Goal: Information Seeking & Learning: Learn about a topic

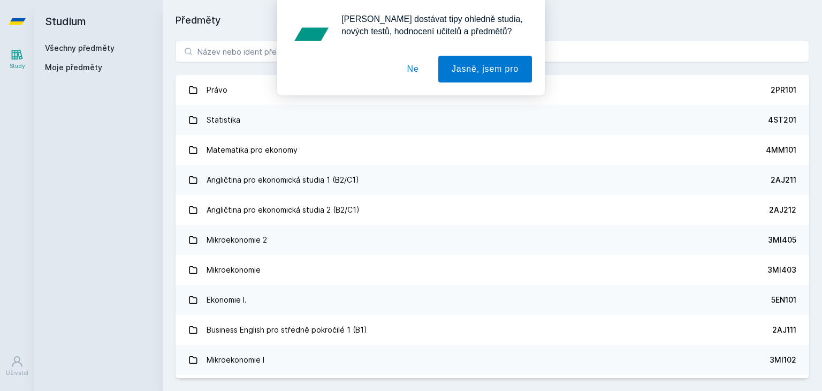
click at [418, 65] on button "Ne" at bounding box center [413, 69] width 39 height 27
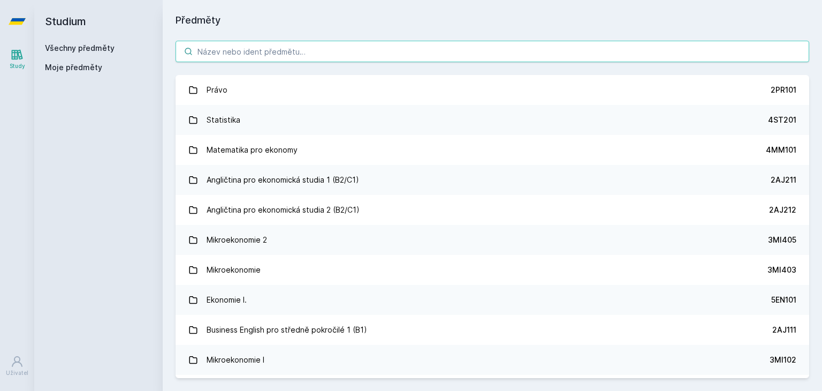
click at [347, 50] on input "search" at bounding box center [493, 51] width 634 height 21
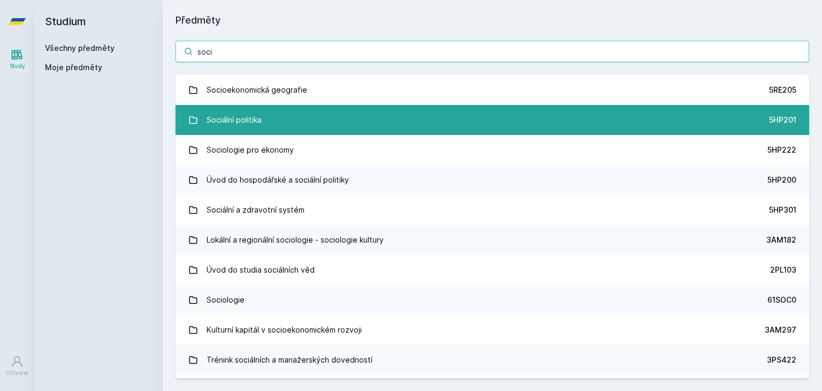
type input "soci"
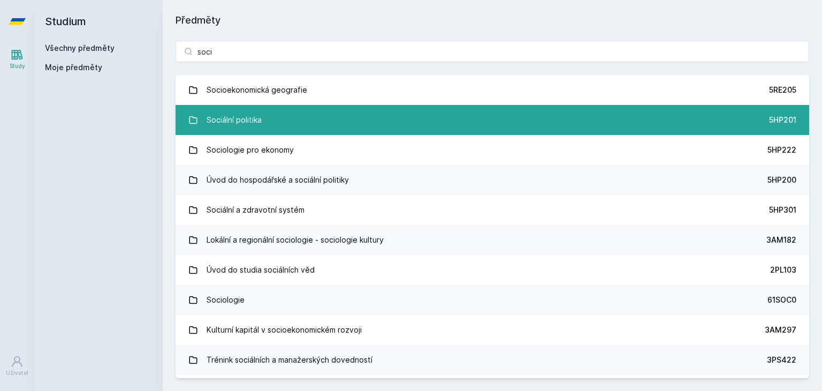
click at [302, 115] on link "Sociální politika 5HP201" at bounding box center [493, 120] width 634 height 30
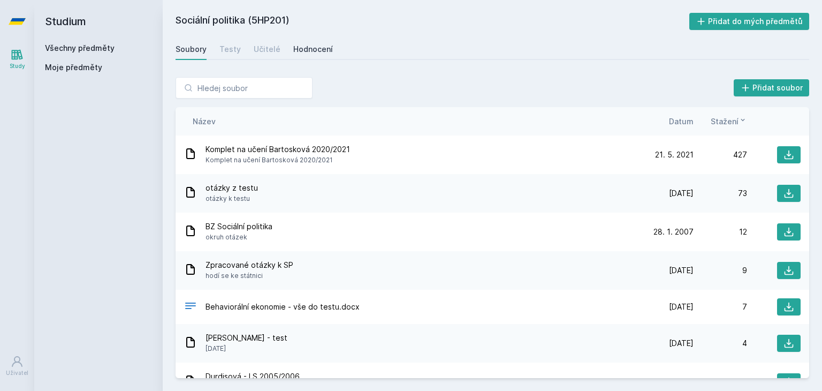
click at [293, 47] on div "Hodnocení" at bounding box center [313, 49] width 40 height 11
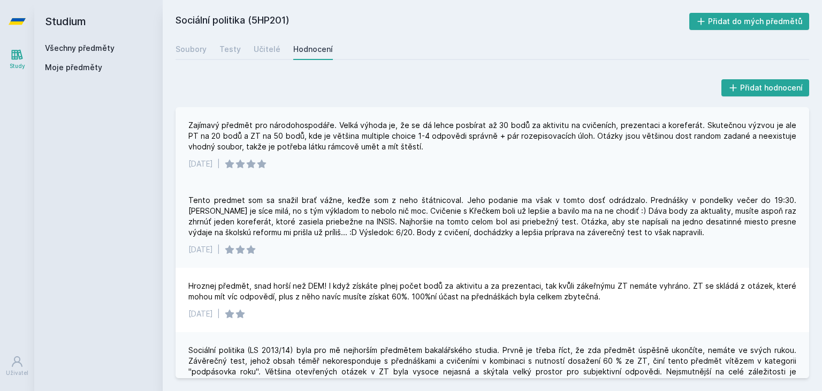
click at [352, 133] on div "Zajímavý předmět pro národohospodáře. Velká výhoda je, že se dá lehce posbírat …" at bounding box center [492, 136] width 608 height 32
click at [388, 127] on div "Zajímavý předmět pro národohospodáře. Velká výhoda je, že se dá lehce posbírat …" at bounding box center [492, 136] width 608 height 32
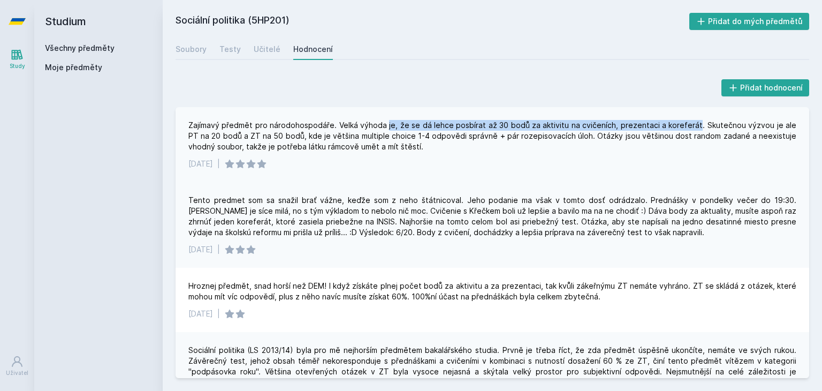
drag, startPoint x: 388, startPoint y: 127, endPoint x: 671, endPoint y: 126, distance: 283.2
click at [671, 126] on div "Zajímavý předmět pro národohospodáře. Velká výhoda je, že se dá lehce posbírat …" at bounding box center [492, 136] width 608 height 32
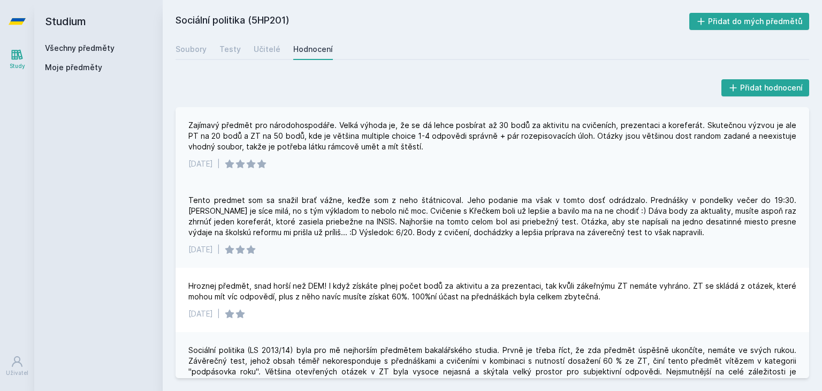
click at [691, 128] on div "Zajímavý předmět pro národohospodáře. Velká výhoda je, že se dá lehce posbírat …" at bounding box center [492, 136] width 608 height 32
drag, startPoint x: 691, startPoint y: 128, endPoint x: 219, endPoint y: 138, distance: 471.7
click at [219, 138] on div "Zajímavý předmět pro národohospodáře. Velká výhoda je, že se dá lehce posbírat …" at bounding box center [492, 136] width 608 height 32
drag, startPoint x: 219, startPoint y: 138, endPoint x: 284, endPoint y: 138, distance: 65.3
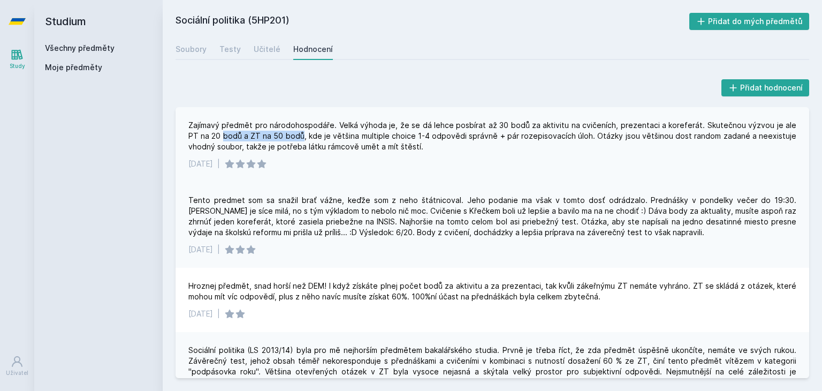
click at [284, 138] on div "Zajímavý předmět pro národohospodáře. Velká výhoda je, že se dá lehce posbírat …" at bounding box center [492, 136] width 608 height 32
click at [284, 203] on div "Tento predmet som sa snažil brať vážne, keďže som z neho štátnicoval. Jeho poda…" at bounding box center [492, 216] width 608 height 43
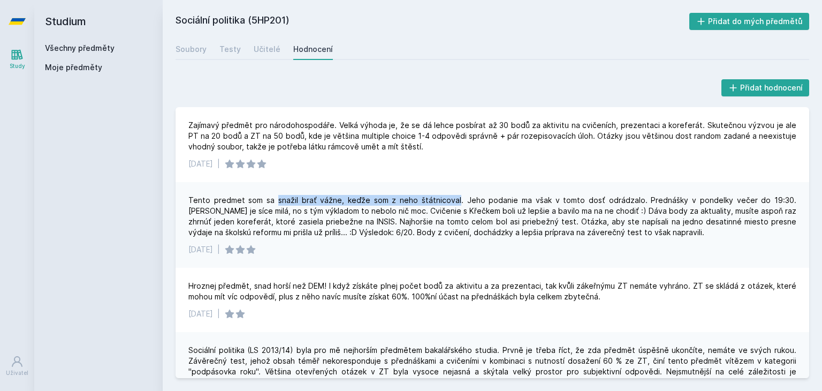
drag, startPoint x: 284, startPoint y: 203, endPoint x: 422, endPoint y: 202, distance: 138.6
click at [422, 202] on div "Tento predmet som sa snažil brať vážne, keďže som z neho štátnicoval. Jeho poda…" at bounding box center [492, 216] width 608 height 43
click at [452, 202] on div "Tento predmet som sa snažil brať vážne, keďže som z neho štátnicoval. Jeho poda…" at bounding box center [492, 216] width 608 height 43
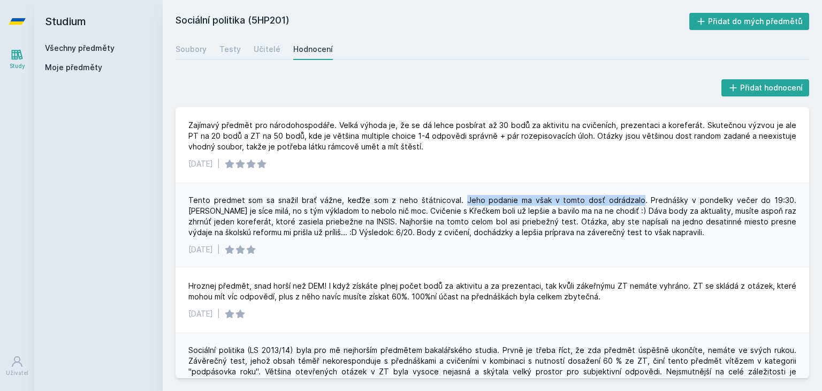
drag, startPoint x: 452, startPoint y: 202, endPoint x: 590, endPoint y: 196, distance: 138.2
click at [590, 196] on div "Tento predmet som sa snažil brať vážne, keďže som z neho štátnicoval. Jeho poda…" at bounding box center [492, 216] width 608 height 43
click at [616, 202] on div "Tento predmet som sa snažil brať vážne, keďže som z neho štátnicoval. Jeho poda…" at bounding box center [492, 216] width 608 height 43
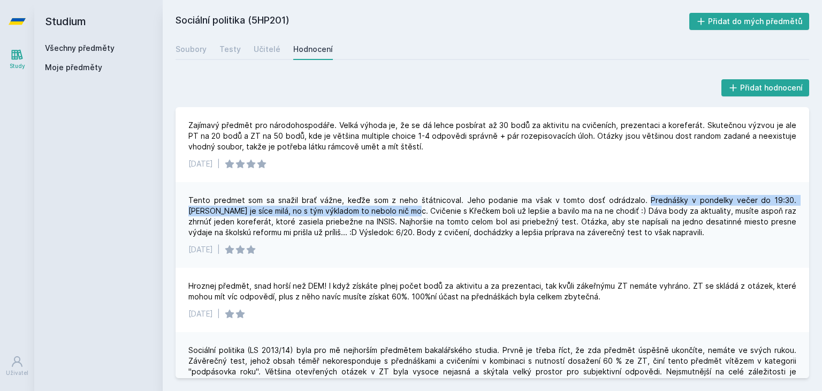
drag, startPoint x: 616, startPoint y: 202, endPoint x: 370, endPoint y: 209, distance: 245.3
click at [370, 209] on div "Tento predmet som sa snažil brať vážne, keďže som z neho štátnicoval. Jeho poda…" at bounding box center [492, 216] width 608 height 43
click at [375, 209] on div "Tento predmet som sa snažil brať vážne, keďže som z neho štátnicoval. Jeho poda…" at bounding box center [492, 216] width 608 height 43
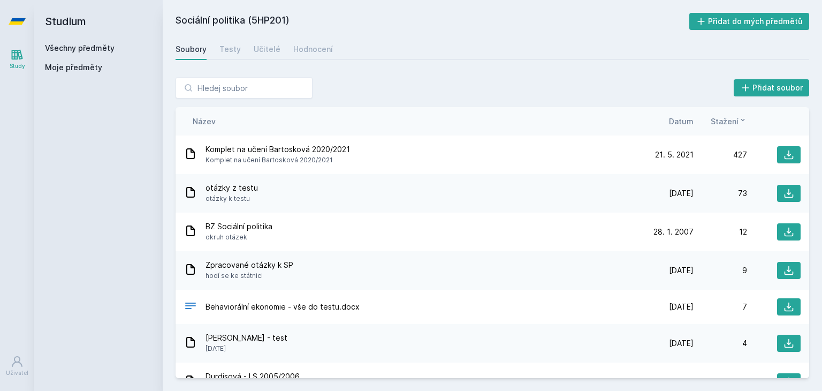
click at [305, 71] on div "Přidat soubor Řazení: Název Datum Stažení Název Datum Stažení Komplet na učení …" at bounding box center [492, 227] width 659 height 327
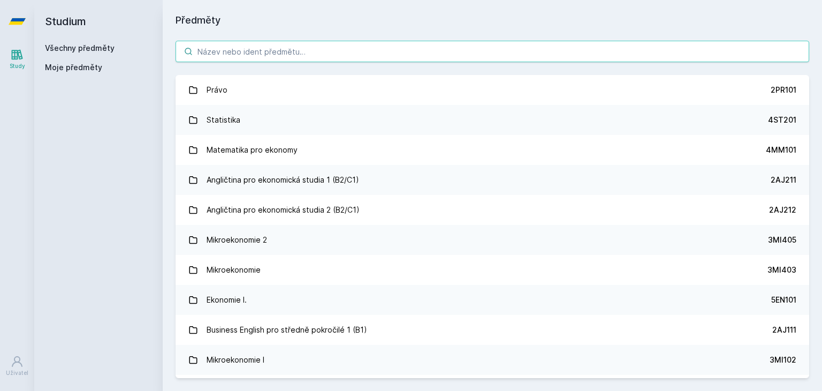
click at [300, 58] on input "search" at bounding box center [493, 51] width 634 height 21
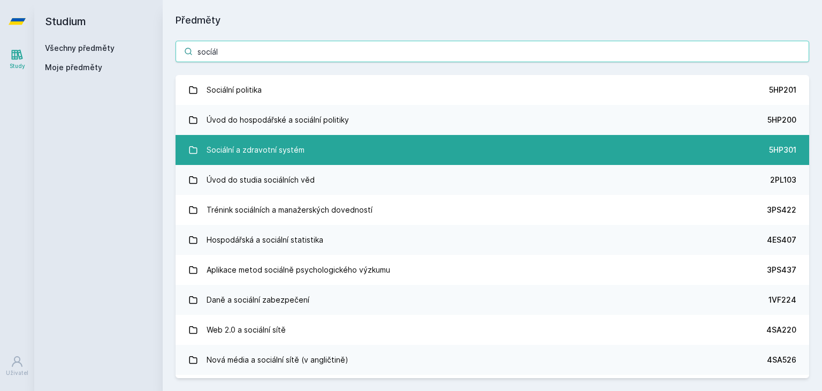
type input "socíál"
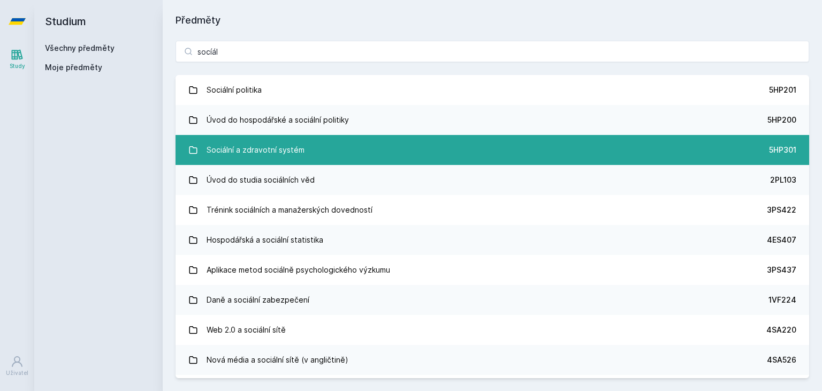
click at [263, 154] on div "Sociální a zdravotní systém" at bounding box center [256, 149] width 98 height 21
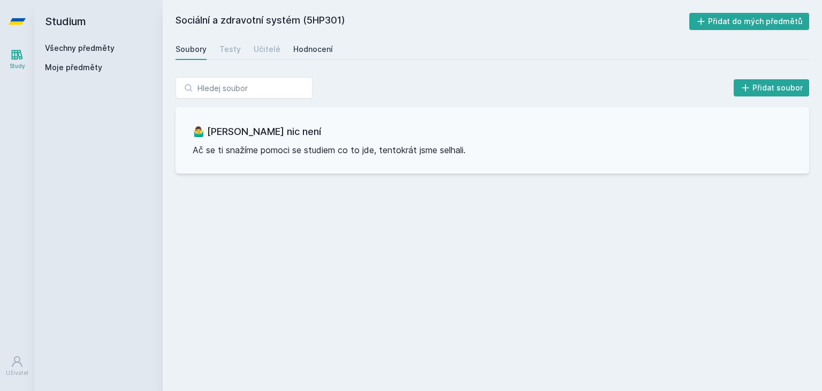
click at [301, 52] on div "Hodnocení" at bounding box center [313, 49] width 40 height 11
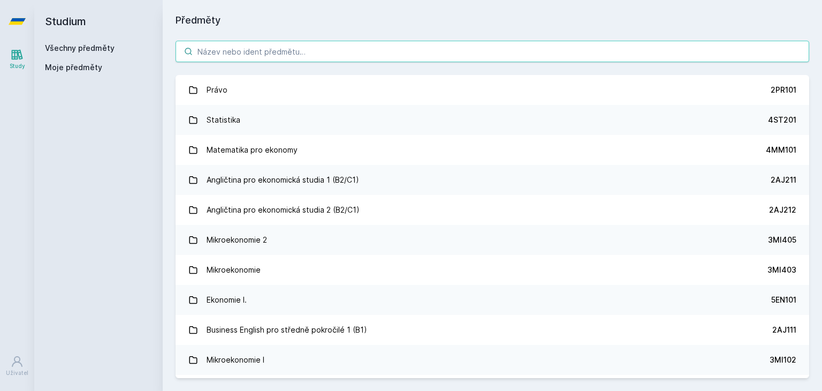
click at [308, 47] on input "search" at bounding box center [493, 51] width 634 height 21
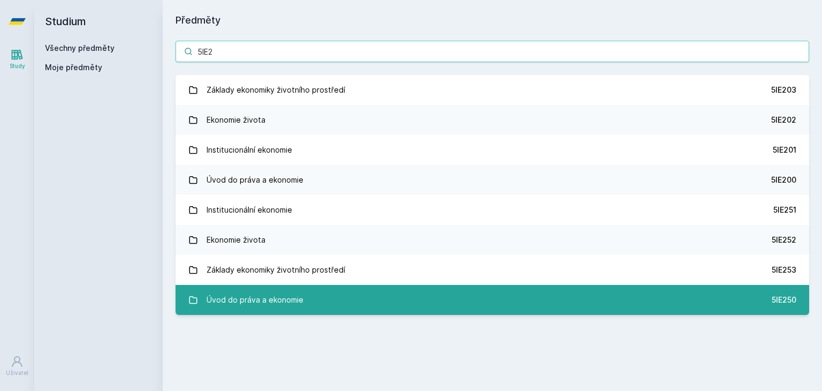
type input "5IE2"
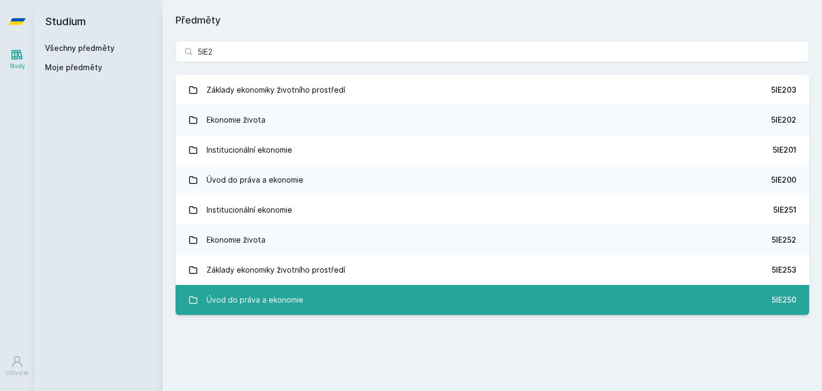
click at [242, 295] on div "Úvod do práva a ekonomie" at bounding box center [255, 299] width 97 height 21
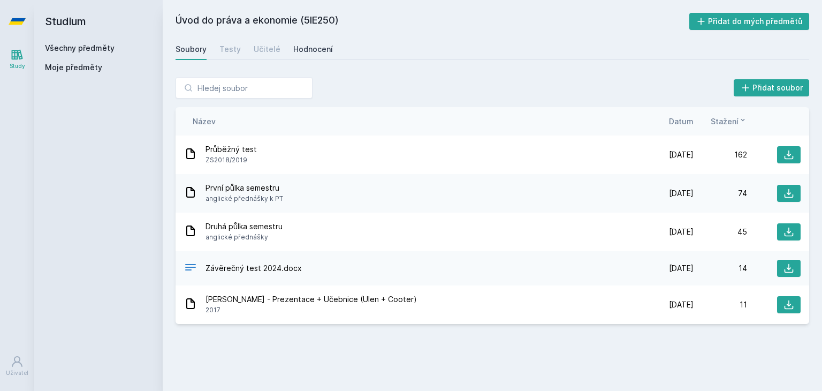
click at [312, 50] on div "Hodnocení" at bounding box center [313, 49] width 40 height 11
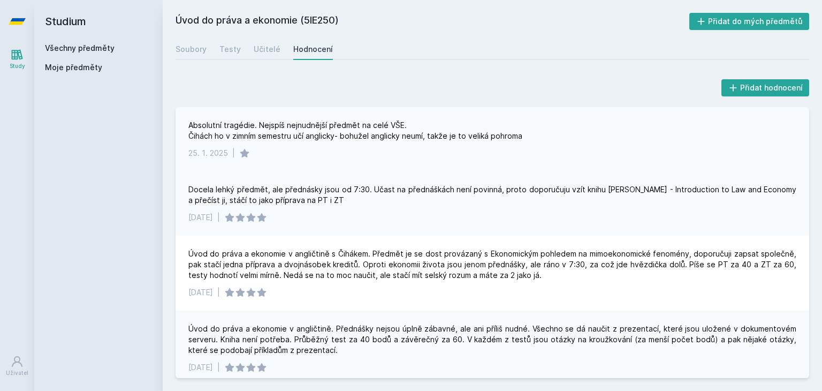
click at [253, 123] on div "Absolutní tragédie. Nejspíš nejnudnější předmět na celé VŠE. Čihách ho v zimním…" at bounding box center [355, 130] width 334 height 21
drag, startPoint x: 253, startPoint y: 123, endPoint x: 323, endPoint y: 118, distance: 70.8
click at [323, 118] on div "Absolutní tragédie. Nejspíš nejnudnější předmět na celé VŠE. Čihách ho v zimním…" at bounding box center [493, 139] width 634 height 64
click at [216, 186] on div "Docela lehký předmět, ale přednásky jsou od 7:30. Učast na přednáškách není pov…" at bounding box center [492, 194] width 608 height 21
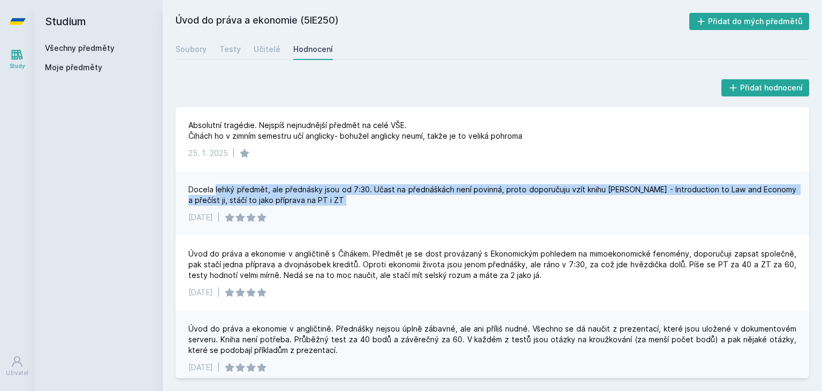
drag, startPoint x: 216, startPoint y: 186, endPoint x: 313, endPoint y: 196, distance: 98.0
click at [313, 196] on div "Docela lehký předmět, ale přednásky jsou od 7:30. Učast na přednáškách není pov…" at bounding box center [492, 194] width 608 height 21
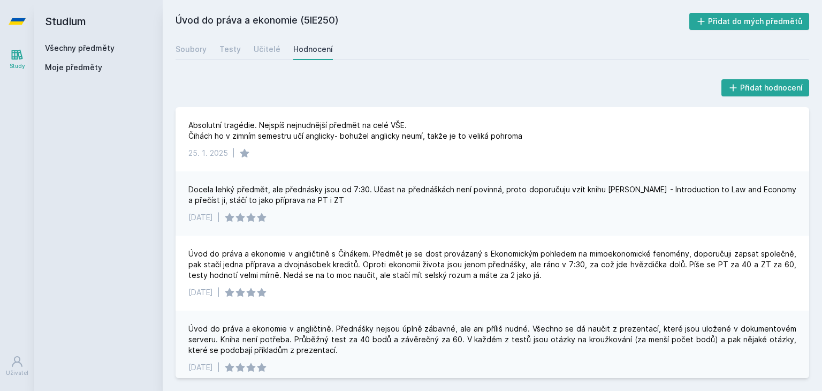
click at [313, 196] on div "Docela lehký předmět, ale přednásky jsou od 7:30. Učast na přednáškách není pov…" at bounding box center [492, 194] width 608 height 21
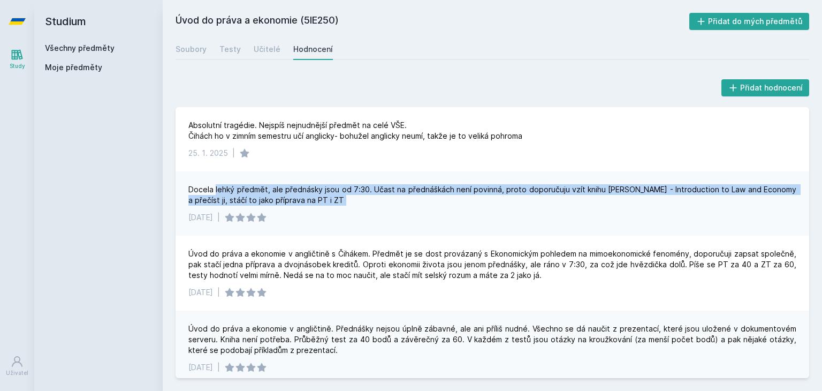
drag, startPoint x: 313, startPoint y: 196, endPoint x: 221, endPoint y: 192, distance: 92.1
click at [221, 192] on div "Docela lehký předmět, ale přednásky jsou od 7:30. Učast na přednáškách není pov…" at bounding box center [492, 194] width 608 height 21
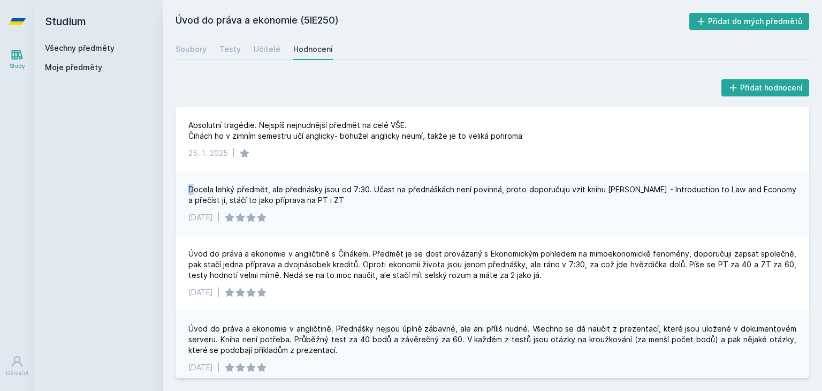
click at [191, 191] on div "Docela lehký předmět, ale přednásky jsou od 7:30. Učast na přednáškách není pov…" at bounding box center [492, 194] width 608 height 21
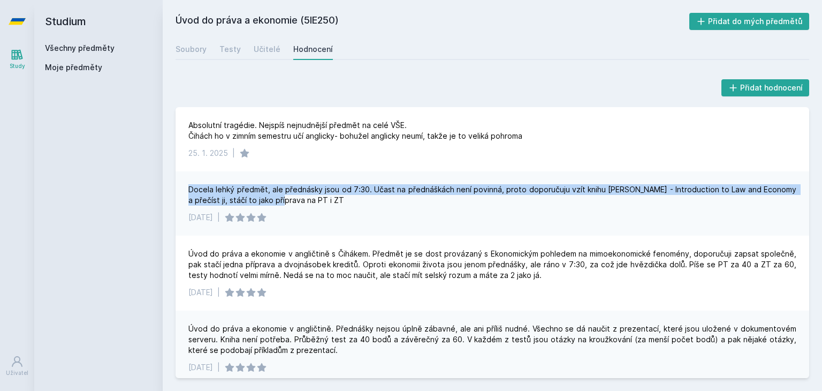
drag, startPoint x: 191, startPoint y: 191, endPoint x: 265, endPoint y: 200, distance: 75.4
click at [265, 200] on div "Docela lehký předmět, ale přednásky jsou od 7:30. Učast na přednáškách není pov…" at bounding box center [492, 194] width 608 height 21
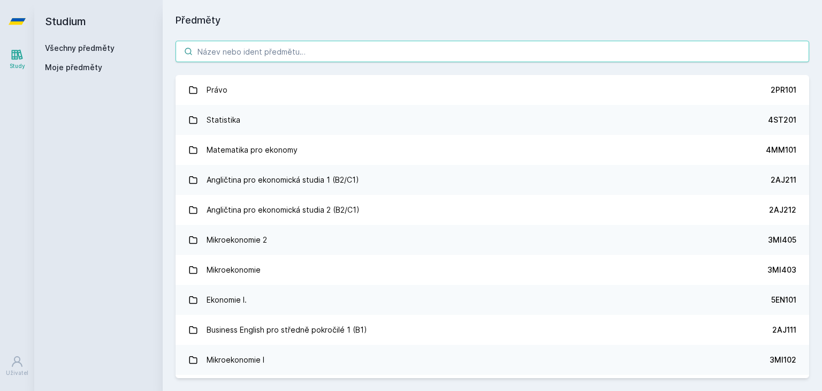
click at [302, 50] on input "search" at bounding box center [493, 51] width 634 height 21
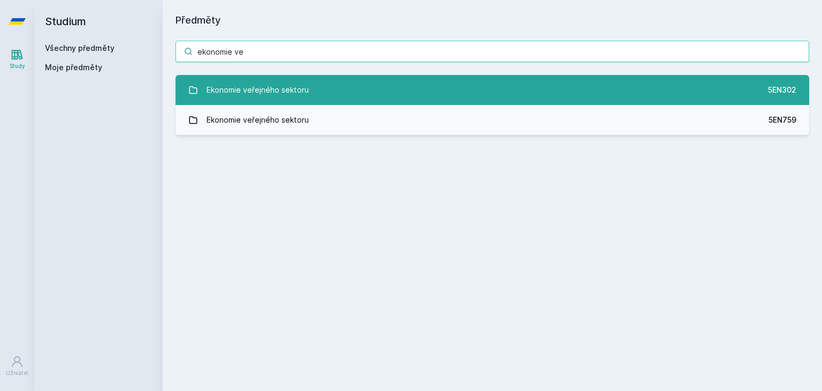
type input "ekonomie ve"
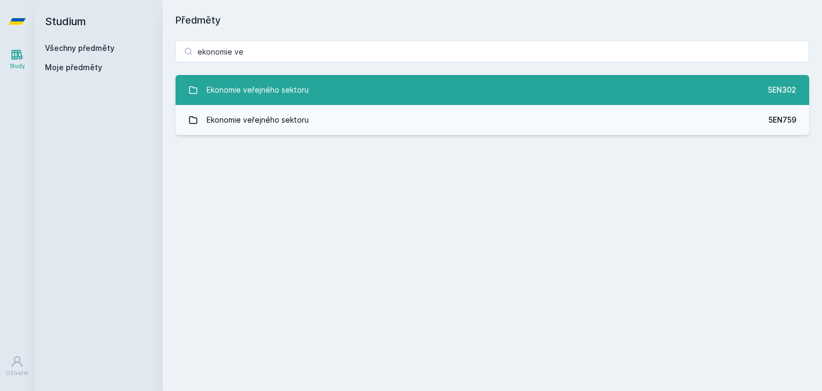
click at [263, 86] on div "Ekonomie veřejného sektoru" at bounding box center [258, 89] width 102 height 21
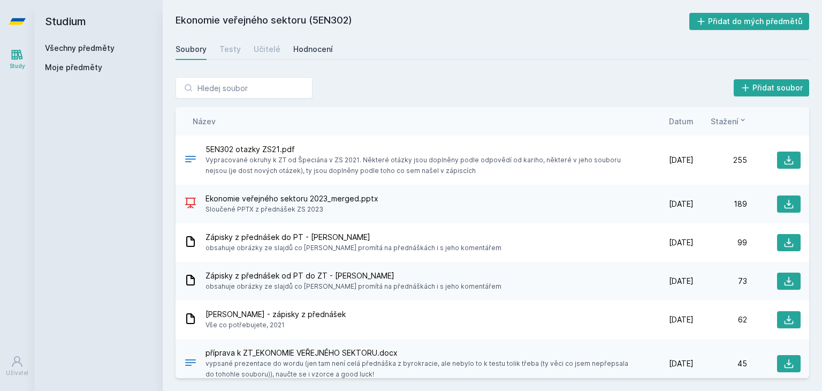
click at [307, 53] on div "Hodnocení" at bounding box center [313, 49] width 40 height 11
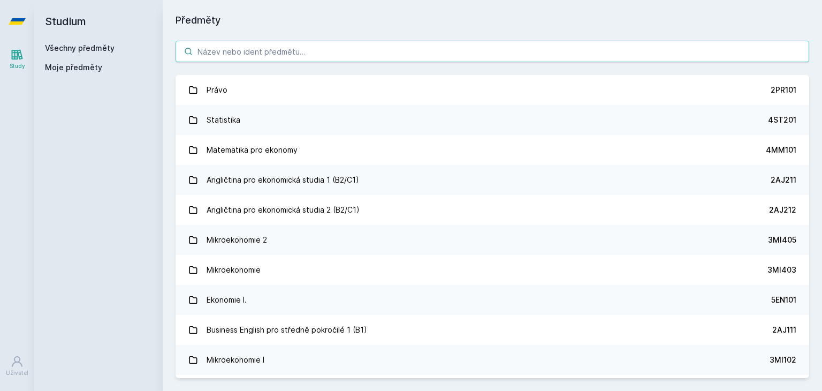
click at [258, 48] on input "search" at bounding box center [493, 51] width 634 height 21
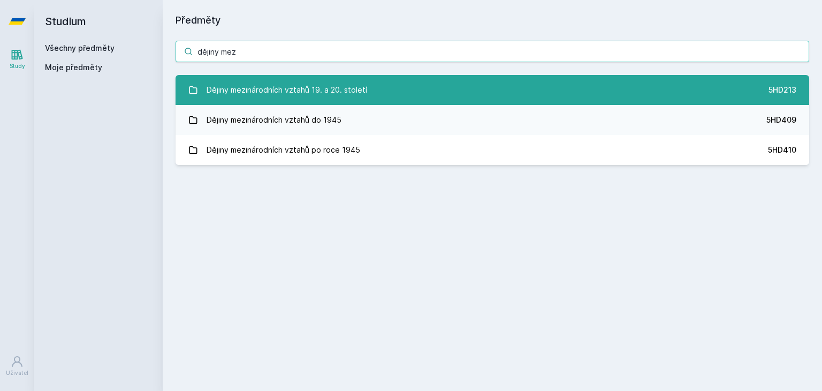
type input "dějiny mez"
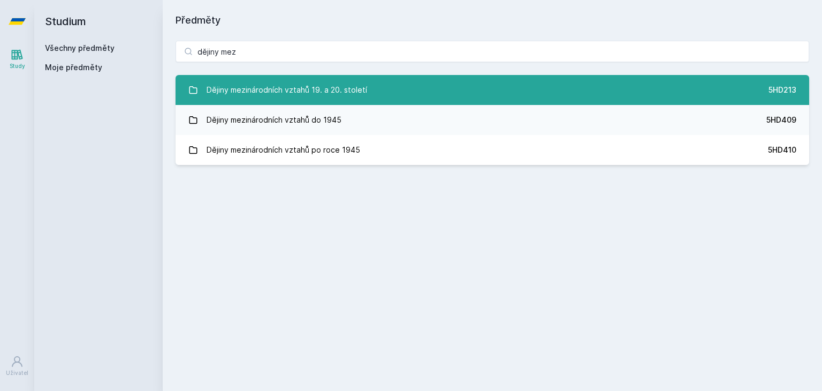
click at [277, 93] on div "Dějiny mezinárodních vztahů 19. a 20. století" at bounding box center [287, 89] width 161 height 21
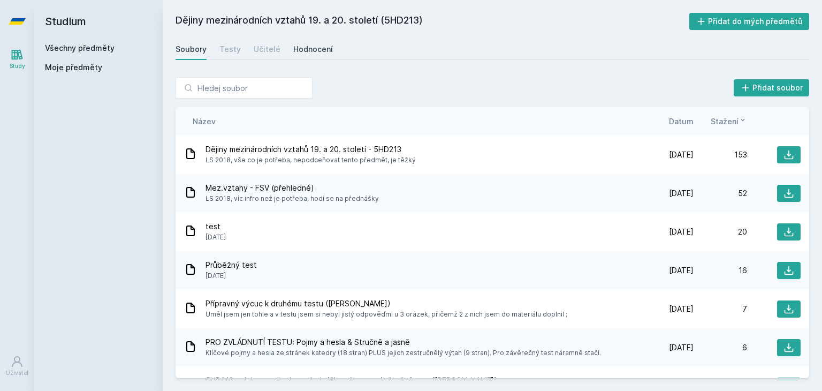
click at [300, 50] on div "Hodnocení" at bounding box center [313, 49] width 40 height 11
